Goal: Check status: Check status

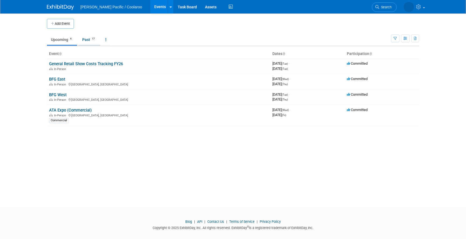
click at [88, 38] on link "Past 17" at bounding box center [89, 40] width 22 height 10
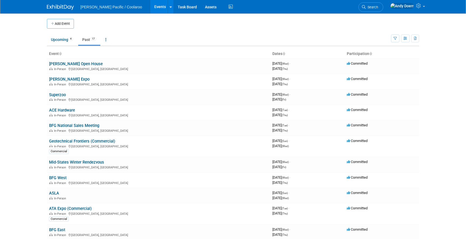
click at [62, 8] on img at bounding box center [60, 7] width 27 height 5
click at [63, 41] on link "Upcoming 4" at bounding box center [62, 40] width 30 height 10
